Goal: Book appointment/travel/reservation

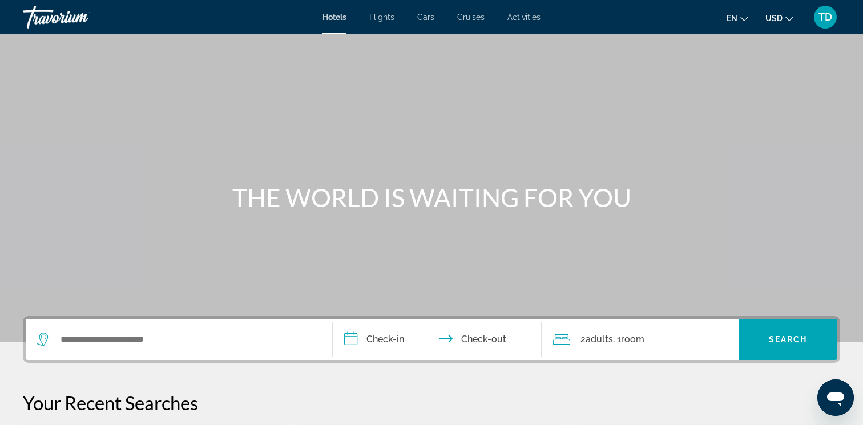
click at [105, 349] on div "Search widget" at bounding box center [179, 339] width 284 height 41
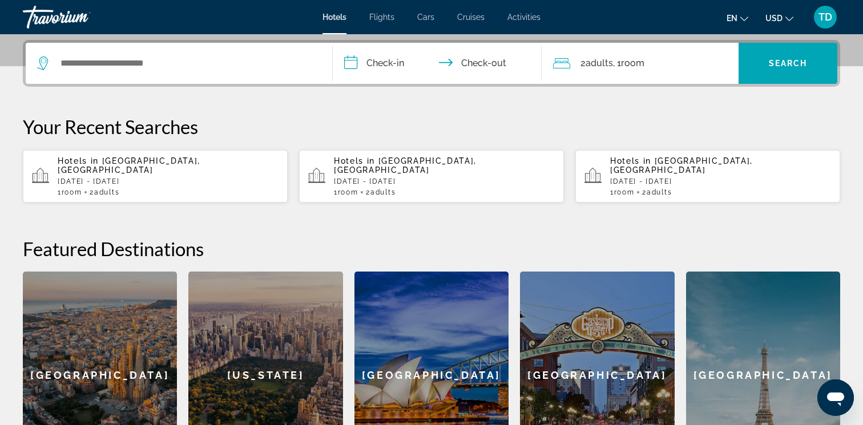
scroll to position [279, 0]
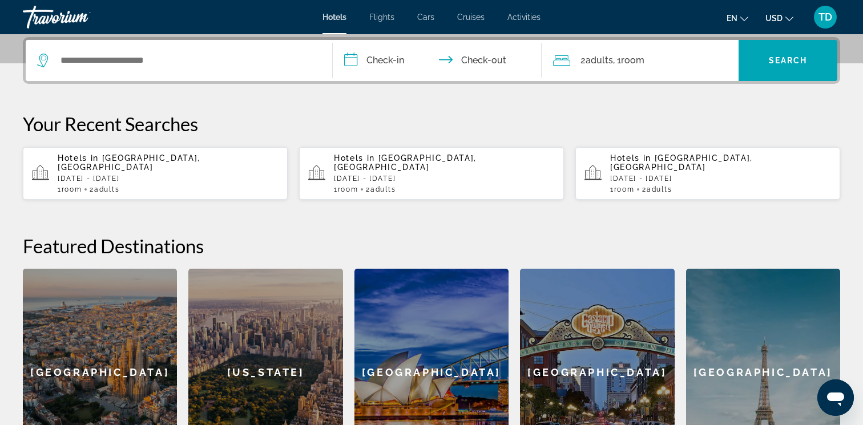
click at [165, 75] on div "Search widget" at bounding box center [179, 60] width 284 height 41
click at [172, 60] on input "Search widget" at bounding box center [187, 60] width 256 height 17
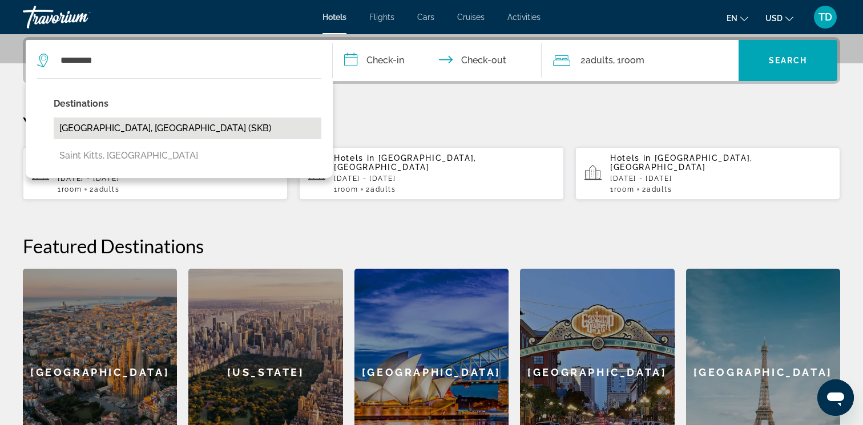
click at [128, 127] on button "[GEOGRAPHIC_DATA], [GEOGRAPHIC_DATA] (SKB)" at bounding box center [188, 129] width 268 height 22
type input "**********"
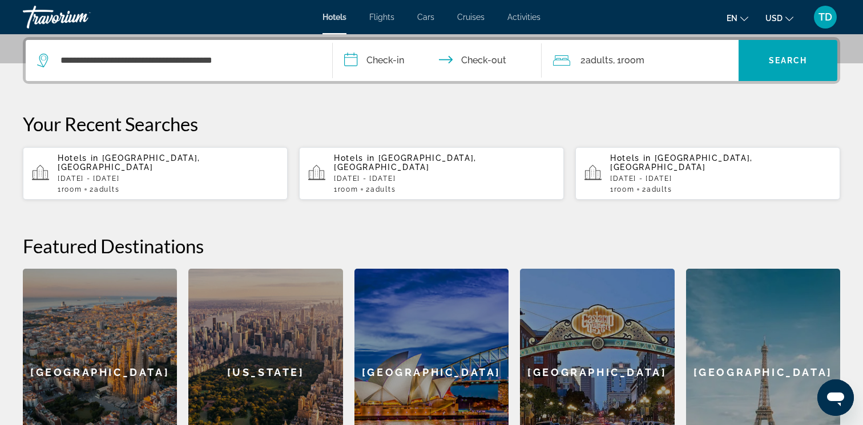
click at [384, 63] on input "**********" at bounding box center [439, 62] width 213 height 45
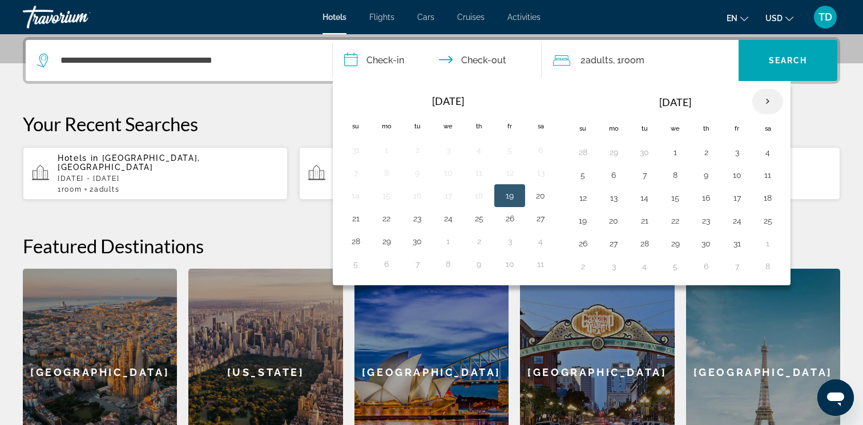
click at [772, 96] on th "Next month" at bounding box center [767, 101] width 31 height 25
click at [705, 220] on button "20" at bounding box center [706, 221] width 18 height 16
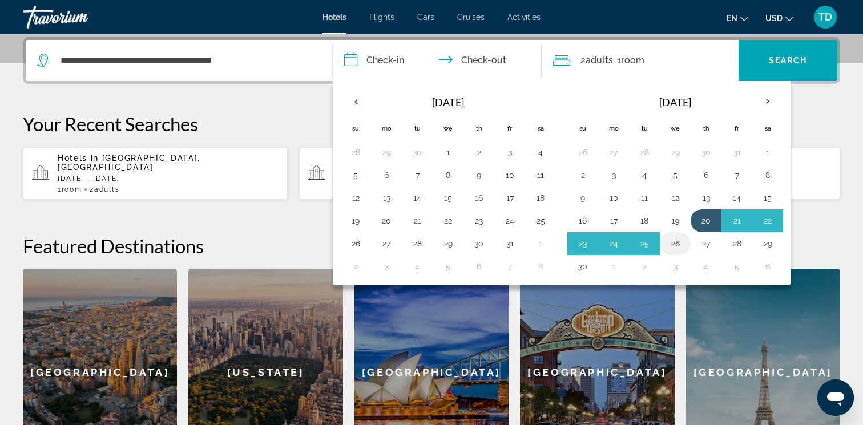
click at [676, 240] on button "26" at bounding box center [675, 244] width 18 height 16
type input "**********"
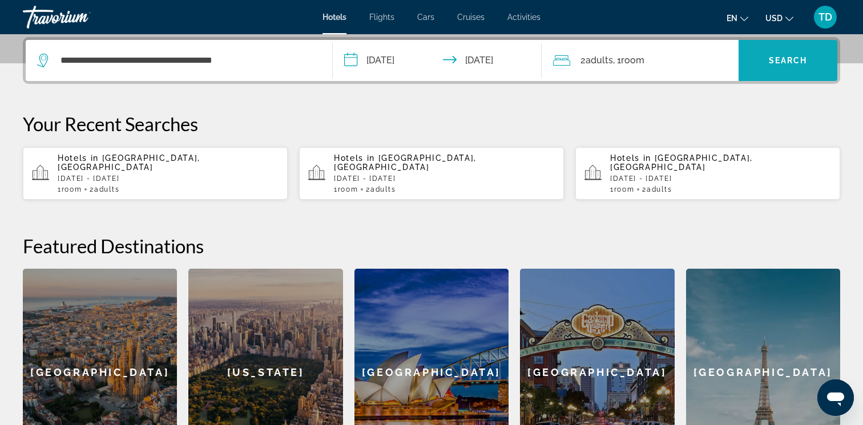
click at [779, 64] on span "Search" at bounding box center [788, 60] width 39 height 9
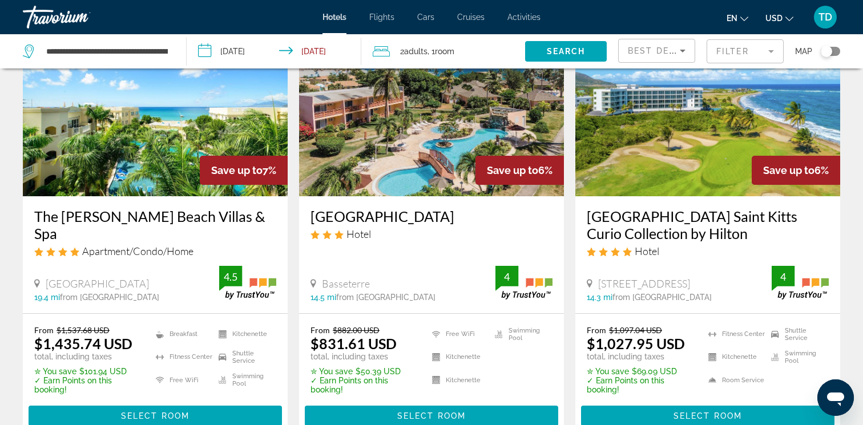
scroll to position [990, 0]
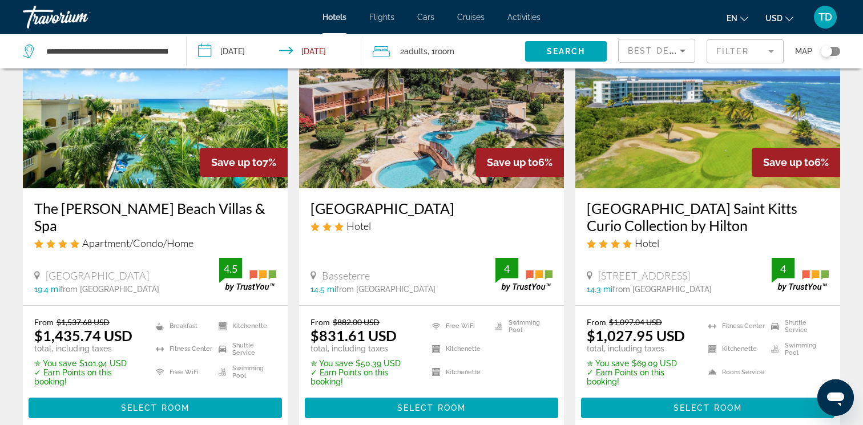
click at [672, 92] on img "Main content" at bounding box center [707, 97] width 265 height 183
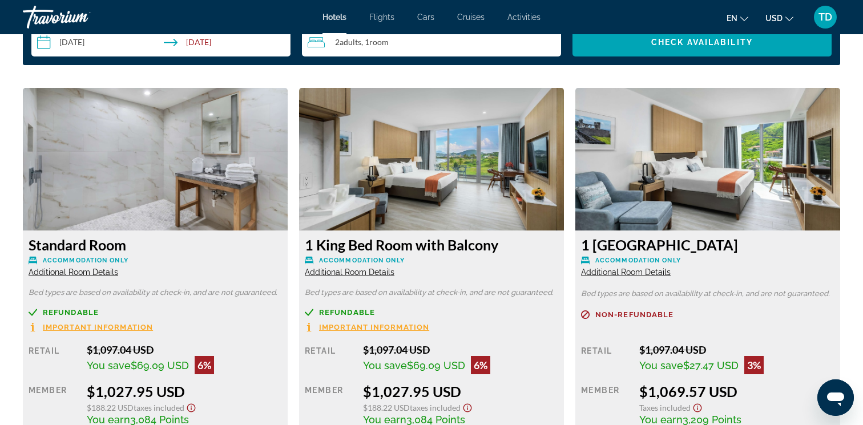
scroll to position [1493, 0]
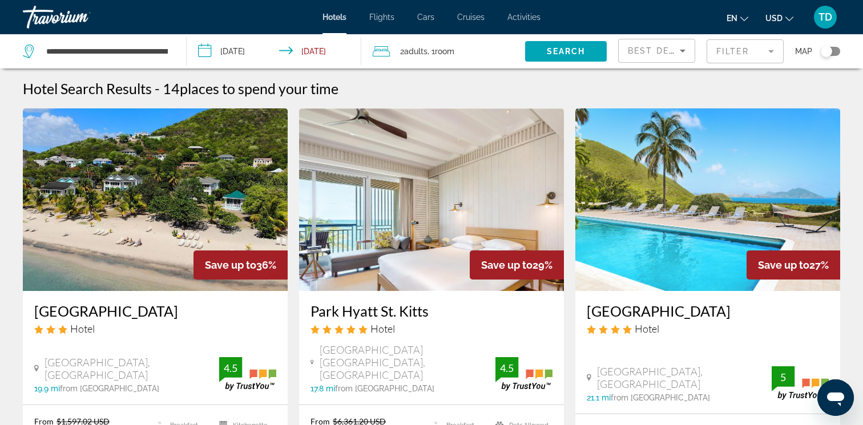
click at [733, 49] on mat-form-field "Filter" at bounding box center [745, 51] width 77 height 24
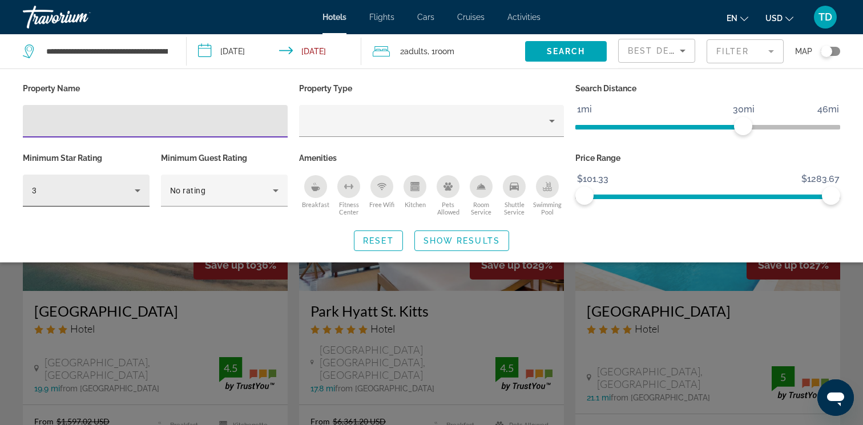
click at [135, 188] on icon "Hotel Filters" at bounding box center [138, 191] width 14 height 14
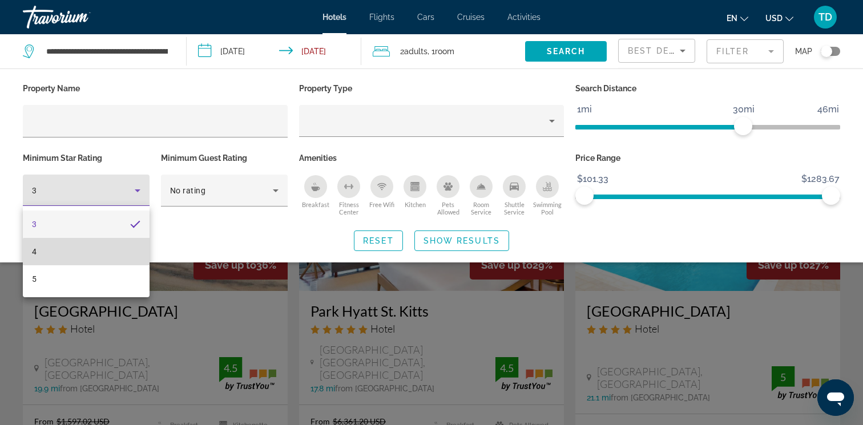
click at [100, 258] on mat-option "4" at bounding box center [86, 251] width 127 height 27
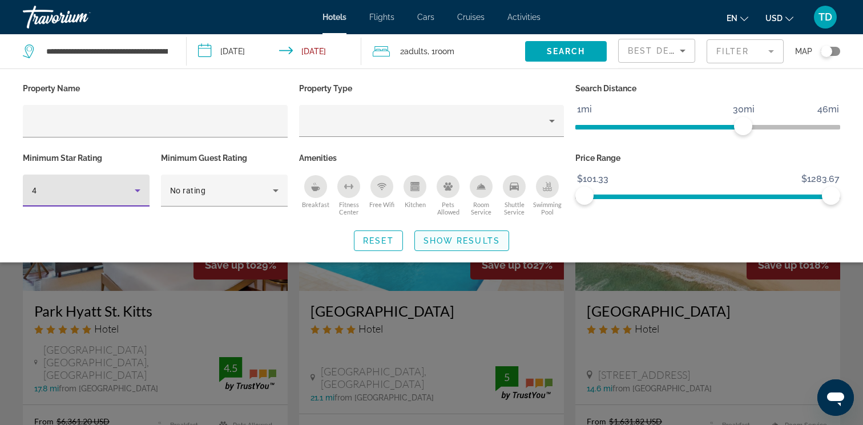
click at [457, 240] on span "Show Results" at bounding box center [461, 240] width 76 height 9
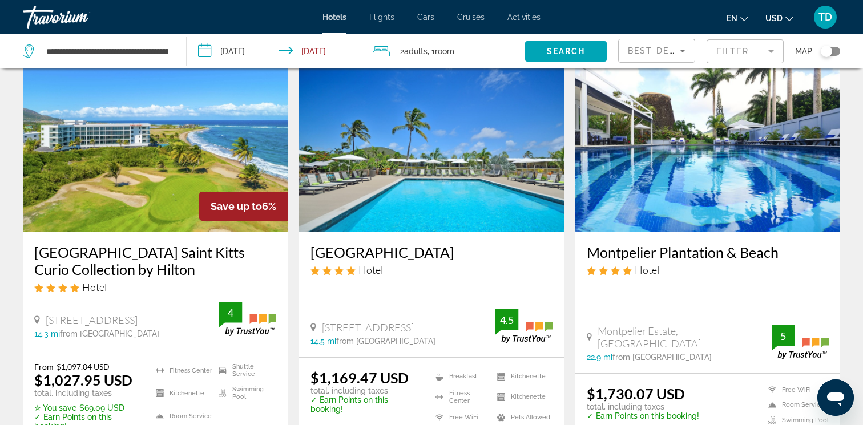
scroll to position [967, 0]
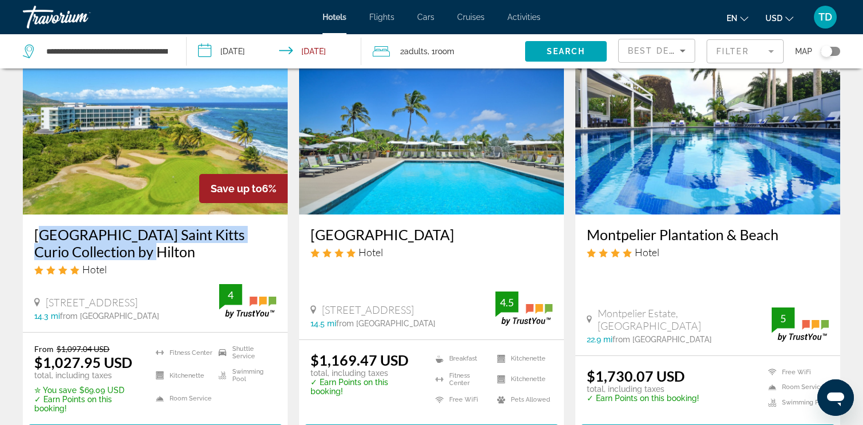
drag, startPoint x: 31, startPoint y: 207, endPoint x: 202, endPoint y: 228, distance: 171.9
click at [202, 228] on div "[GEOGRAPHIC_DATA] Saint Kitts Curio Collection by Hilton Hotel [STREET_ADDRESS]…" at bounding box center [155, 273] width 265 height 117
copy h3 "[GEOGRAPHIC_DATA] Saint Kitts Curio Collection by Hilton"
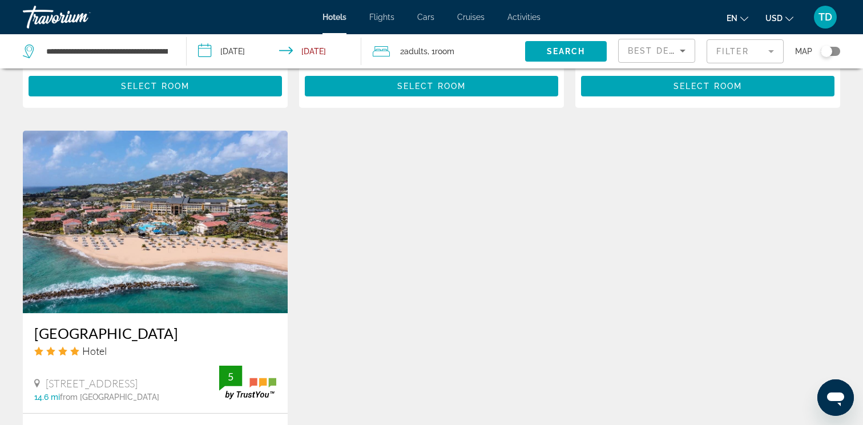
scroll to position [1322, 0]
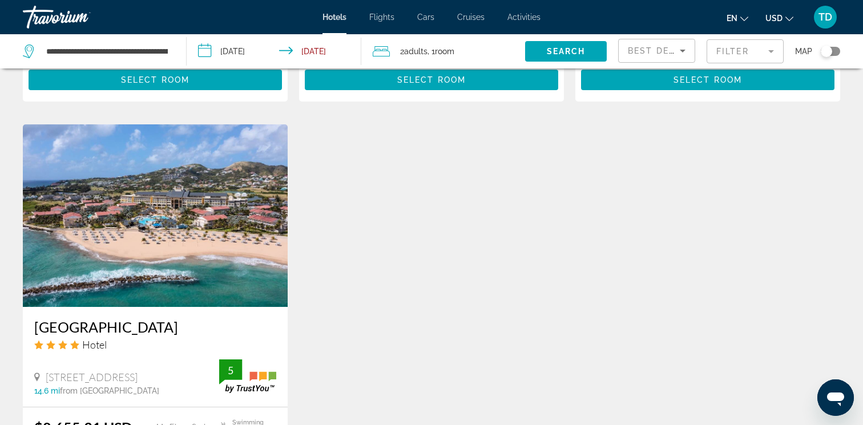
drag, startPoint x: 28, startPoint y: 302, endPoint x: 219, endPoint y: 307, distance: 191.2
click at [221, 308] on div "[GEOGRAPHIC_DATA] Hotel [STREET_ADDRESS] 14.6 mi from [GEOGRAPHIC_DATA] from ho…" at bounding box center [155, 357] width 265 height 100
copy h3 "[GEOGRAPHIC_DATA]"
